Goal: Task Accomplishment & Management: Use online tool/utility

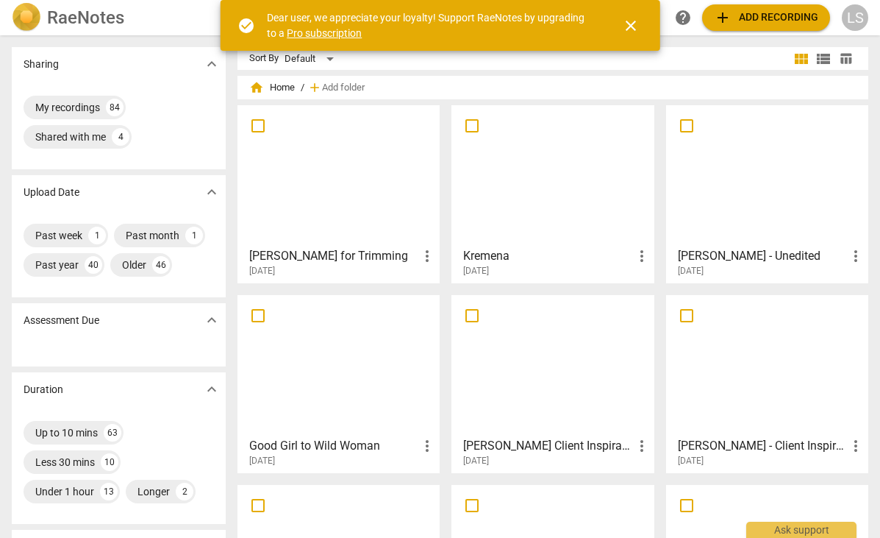
click at [726, 13] on span "add" at bounding box center [723, 18] width 18 height 18
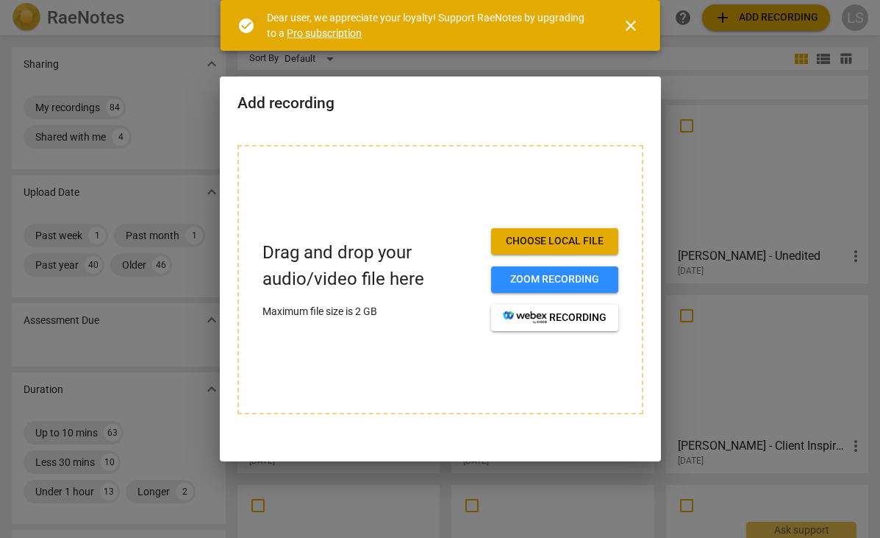
click at [539, 240] on span "Choose local file" at bounding box center [555, 241] width 104 height 15
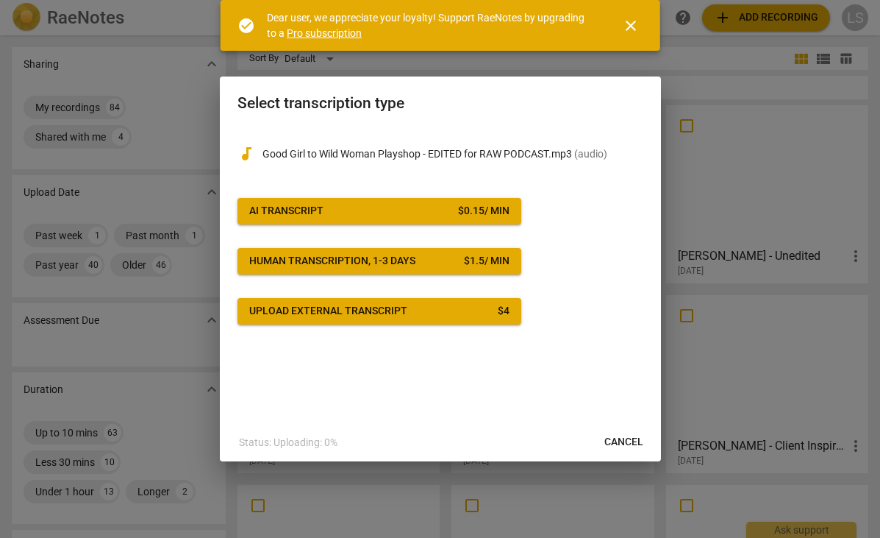
click at [391, 196] on div "audiotrack Good Girl to Wild Woman Playshop - EDITED for RAW PODCAST.mp3 ( audi…" at bounding box center [441, 225] width 406 height 197
click at [372, 217] on span "AI Transcript $ 0.15 / min" at bounding box center [379, 211] width 260 height 15
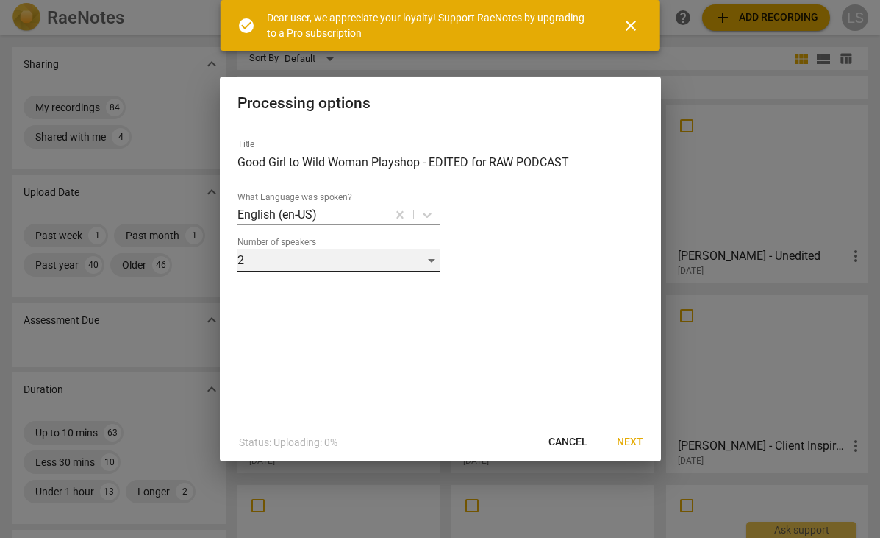
click at [432, 262] on div "2" at bounding box center [339, 261] width 203 height 24
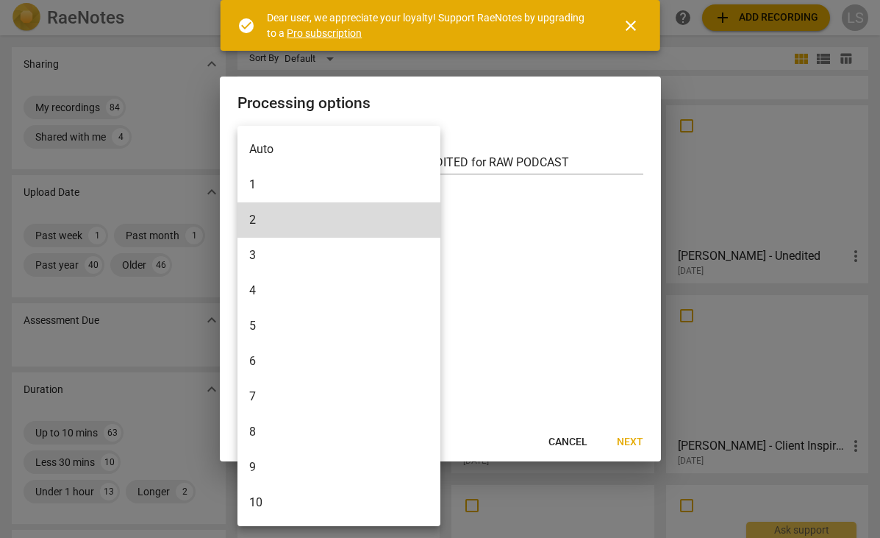
click at [285, 188] on li "1" at bounding box center [339, 184] width 203 height 35
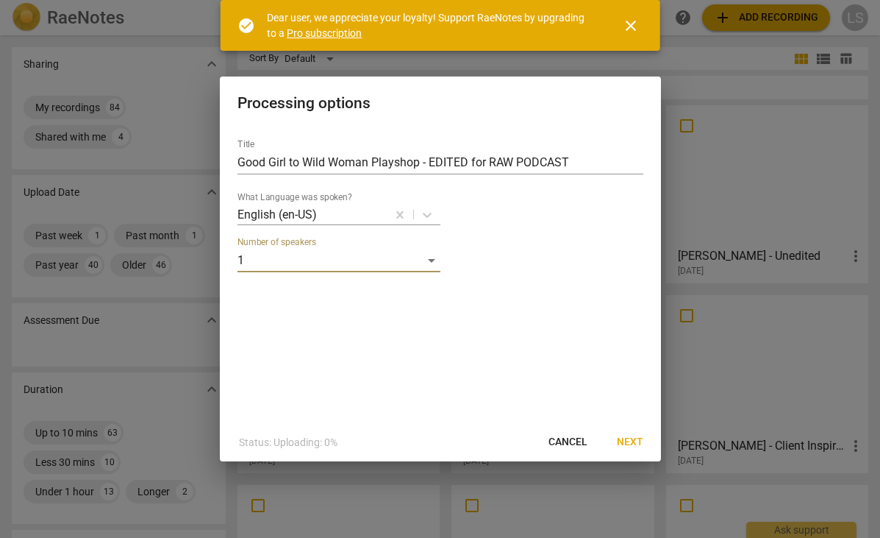
click at [629, 440] on span "Next" at bounding box center [630, 442] width 26 height 15
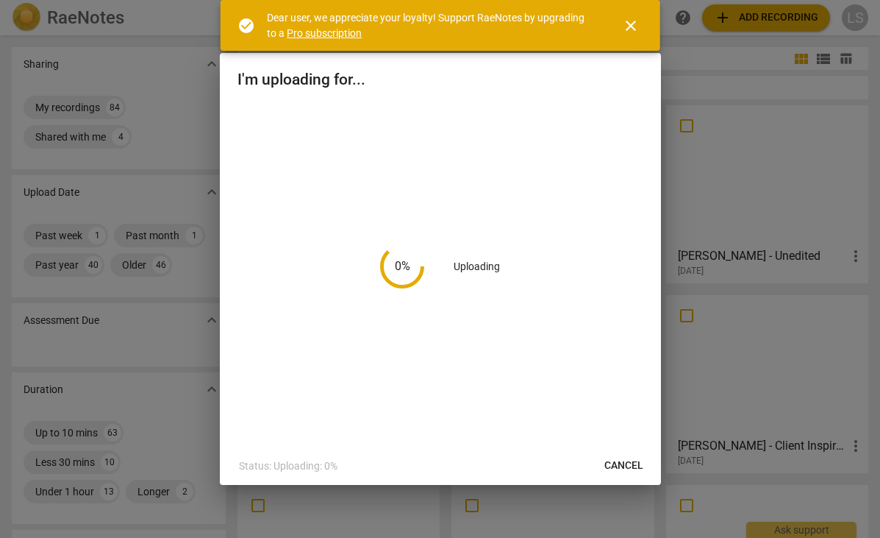
click at [633, 25] on span "close" at bounding box center [631, 26] width 18 height 18
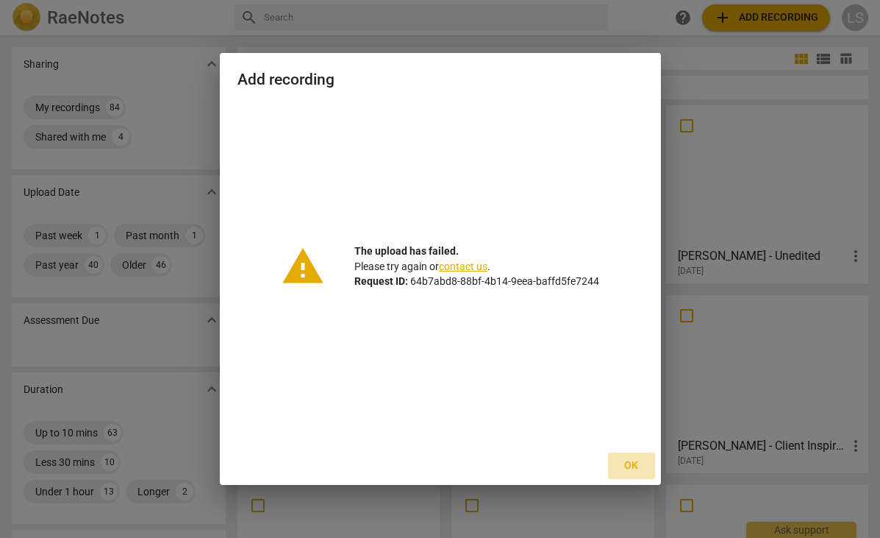
click at [631, 459] on span "Ok" at bounding box center [632, 465] width 24 height 15
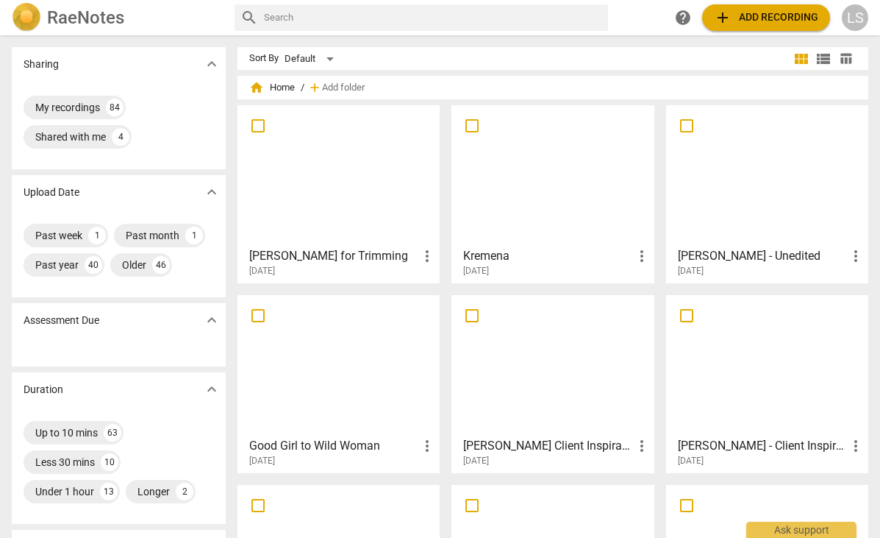
click at [719, 19] on span "add" at bounding box center [723, 18] width 18 height 18
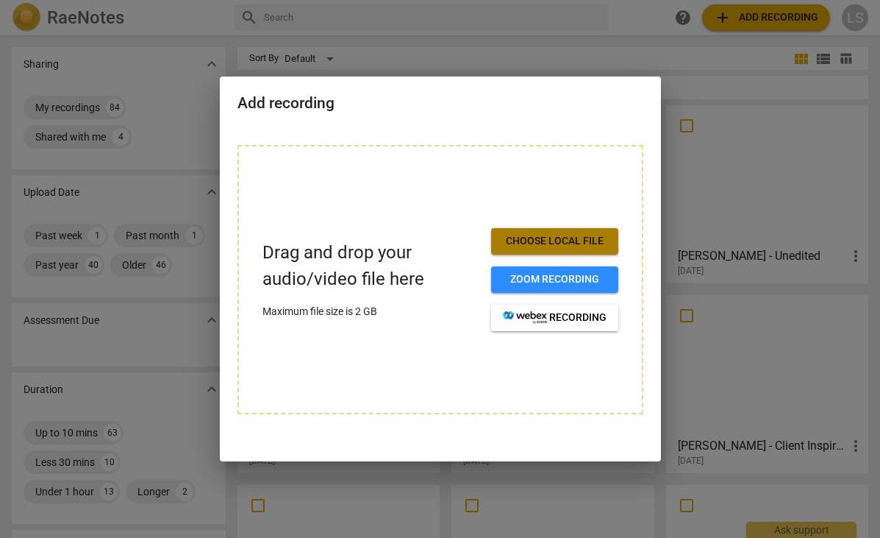
click at [516, 235] on span "Choose local file" at bounding box center [555, 241] width 104 height 15
